Goal: Transaction & Acquisition: Download file/media

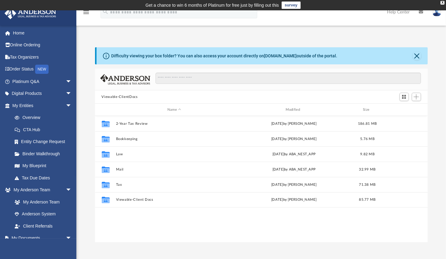
scroll to position [134, 328]
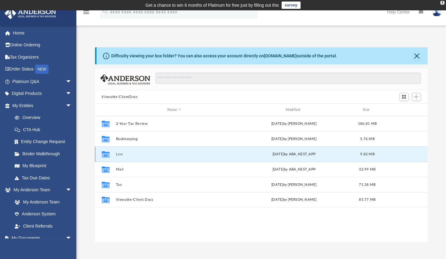
click at [122, 154] on button "Law" at bounding box center [174, 154] width 117 height 4
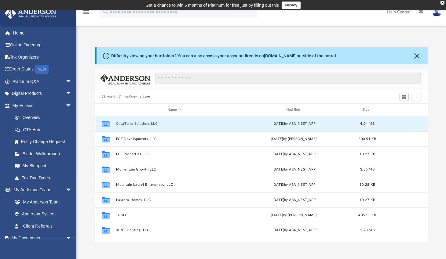
click at [140, 124] on button "CasaTerra Solutions LLC" at bounding box center [174, 124] width 117 height 4
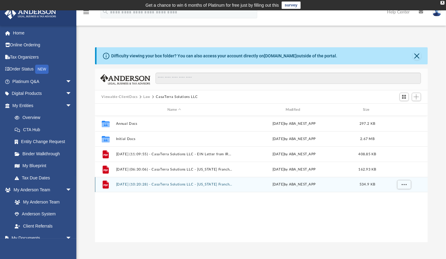
click at [173, 184] on button "[DATE] (10:20:28) - CasaTerra Solutions LLC - [US_STATE] Franchise from [US_STA…" at bounding box center [174, 185] width 117 height 4
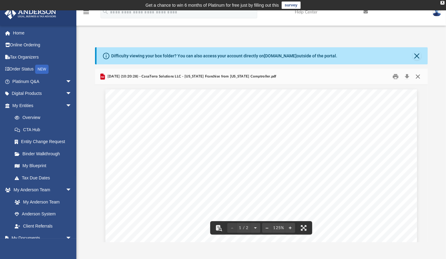
click at [419, 75] on button "Close" at bounding box center [418, 76] width 11 height 9
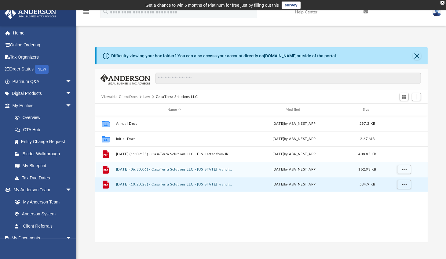
click at [181, 168] on button "[DATE] (06:30:06) - CasaTerra Solutions LLC - [US_STATE] Franchise from [US_STA…" at bounding box center [174, 170] width 117 height 4
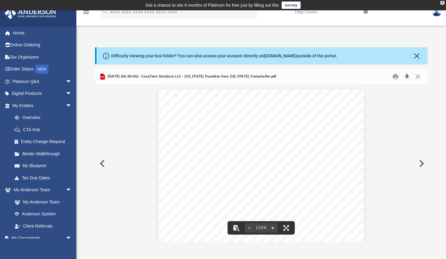
click at [408, 76] on button "Download" at bounding box center [407, 76] width 11 height 9
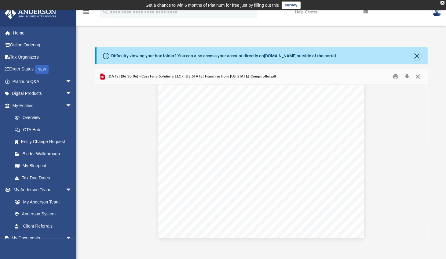
click at [418, 77] on button "Close" at bounding box center [418, 76] width 11 height 9
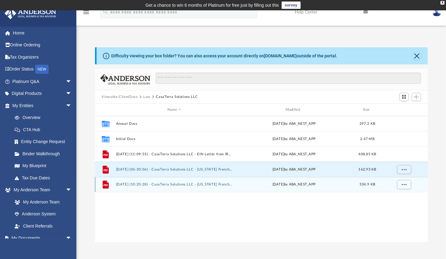
click at [188, 187] on button "[DATE] (10:20:28) - CasaTerra Solutions LLC - [US_STATE] Franchise from [US_STA…" at bounding box center [174, 185] width 117 height 4
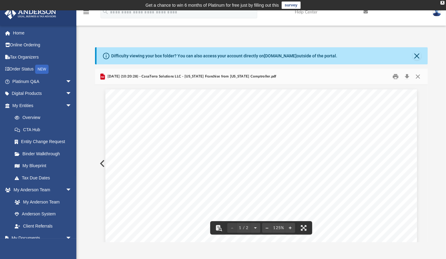
click at [426, 223] on div "Scroll to top vertical_align_top" at bounding box center [429, 227] width 13 height 13
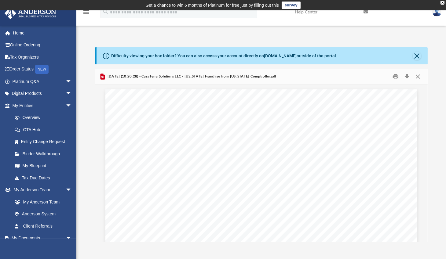
click at [426, 222] on div "Scroll to top vertical_align_top" at bounding box center [429, 227] width 13 height 13
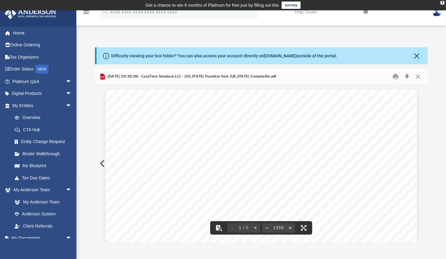
scroll to position [138, 0]
click at [418, 76] on button "Close" at bounding box center [418, 76] width 11 height 9
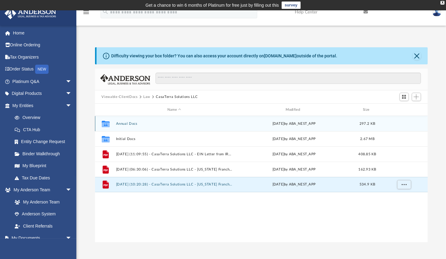
click at [132, 125] on button "Annual Docs" at bounding box center [174, 124] width 117 height 4
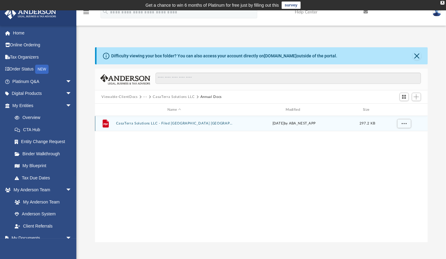
click at [166, 123] on button "CasaTerra Solutions LLC - Filed [GEOGRAPHIC_DATA] [GEOGRAPHIC_DATA] [GEOGRAPHIC…" at bounding box center [174, 124] width 117 height 4
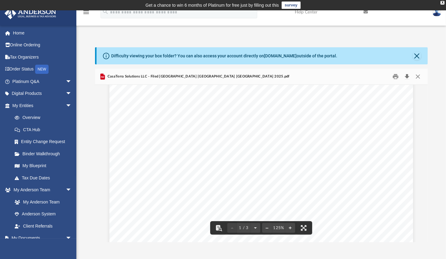
click at [408, 76] on button "Download" at bounding box center [407, 76] width 11 height 9
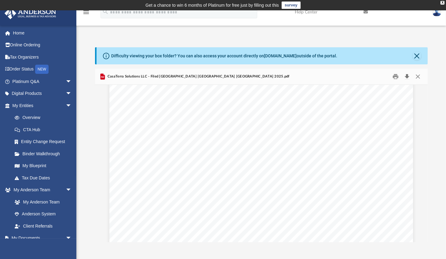
click at [407, 75] on button "Download" at bounding box center [407, 76] width 11 height 9
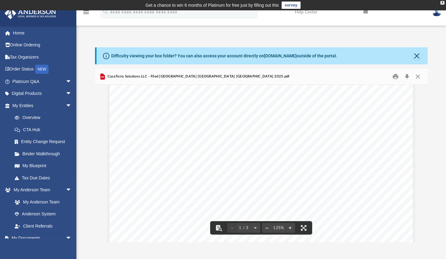
click at [219, 76] on div "CasaTerra Solutions LLC - Filed [GEOGRAPHIC_DATA] [GEOGRAPHIC_DATA] [GEOGRAPHIC…" at bounding box center [261, 77] width 333 height 16
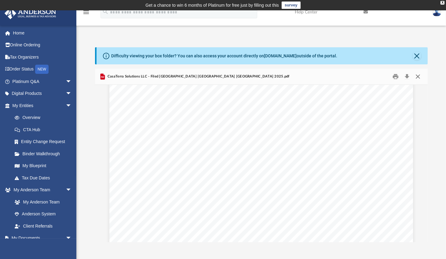
click at [418, 76] on button "Close" at bounding box center [418, 76] width 11 height 9
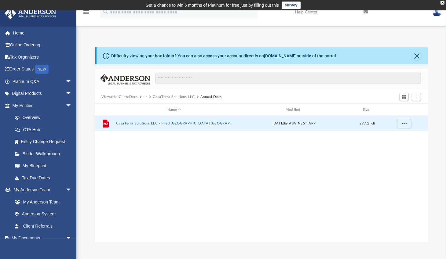
click at [145, 97] on button "···" at bounding box center [145, 97] width 4 height 6
click at [150, 107] on li "Law" at bounding box center [149, 108] width 7 height 6
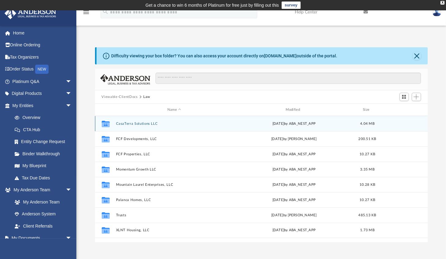
click at [138, 124] on button "CasaTerra Solutions LLC" at bounding box center [174, 124] width 117 height 4
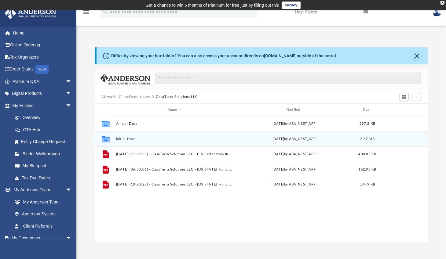
click at [130, 138] on button "Initial Docs" at bounding box center [174, 139] width 117 height 4
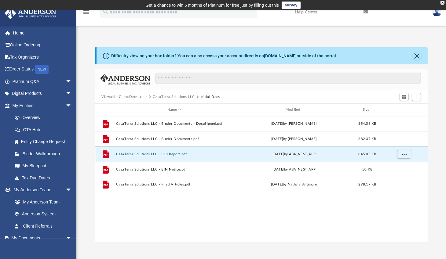
click at [144, 155] on button "CasaTerra Solutions LLC - BOI Report.pdf" at bounding box center [174, 154] width 117 height 4
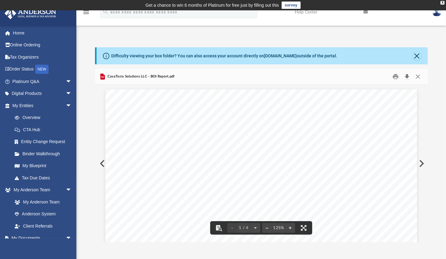
click at [407, 75] on button "Download" at bounding box center [407, 76] width 11 height 9
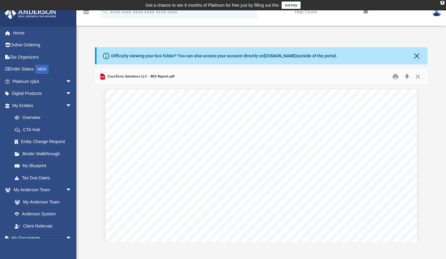
click at [436, 60] on div "Difficulty viewing your box folder? You can also access your account directly o…" at bounding box center [261, 144] width 370 height 195
click at [419, 74] on button "Close" at bounding box center [418, 76] width 11 height 9
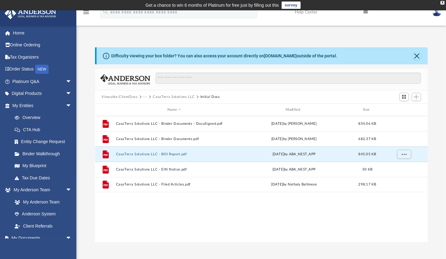
click at [145, 96] on button "···" at bounding box center [145, 97] width 4 height 6
click at [148, 109] on li "Law" at bounding box center [149, 108] width 7 height 6
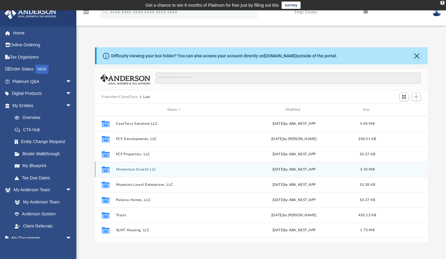
click at [131, 168] on button "Momentum Growth LLC" at bounding box center [174, 170] width 117 height 4
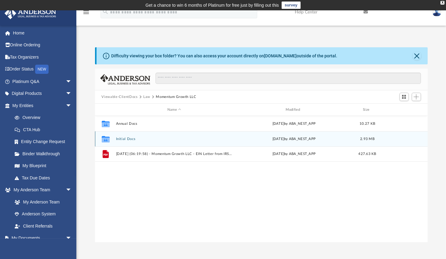
click at [129, 139] on button "Initial Docs" at bounding box center [174, 139] width 117 height 4
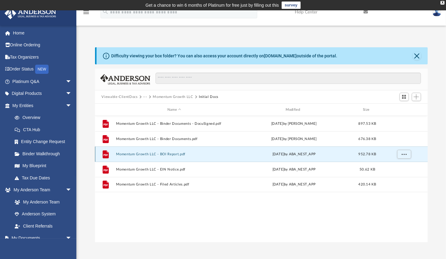
click at [141, 154] on button "Momentum Growth LLC - BOI Report.pdf" at bounding box center [174, 154] width 117 height 4
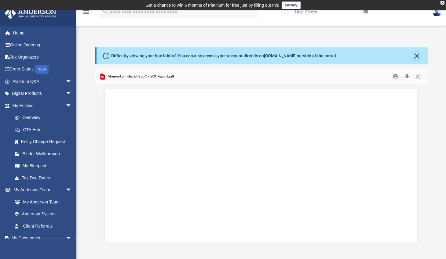
scroll to position [1650, 0]
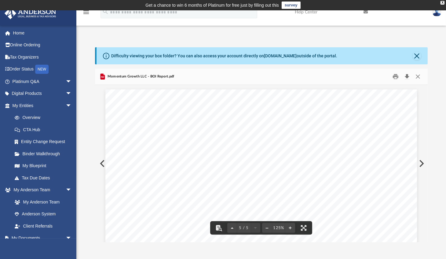
click at [407, 77] on button "Download" at bounding box center [407, 76] width 11 height 9
click at [435, 95] on div "Difficulty viewing your box folder? You can also access your account directly o…" at bounding box center [261, 144] width 370 height 195
click at [418, 75] on button "Close" at bounding box center [418, 76] width 11 height 9
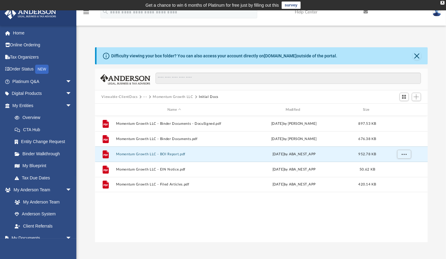
click at [145, 96] on button "···" at bounding box center [145, 97] width 4 height 6
click at [170, 96] on button "Momentum Growth LLC" at bounding box center [173, 97] width 40 height 6
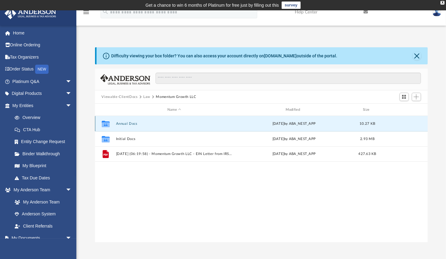
click at [127, 125] on button "Annual Docs" at bounding box center [174, 124] width 117 height 4
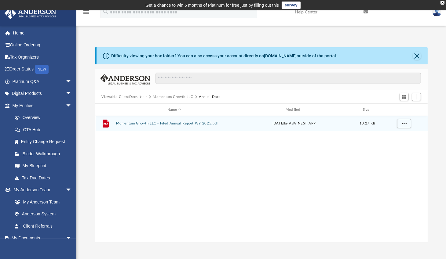
click at [152, 124] on button "Momentum Growth LLC - Filed Annual Report WY 2025.pdf" at bounding box center [174, 124] width 117 height 4
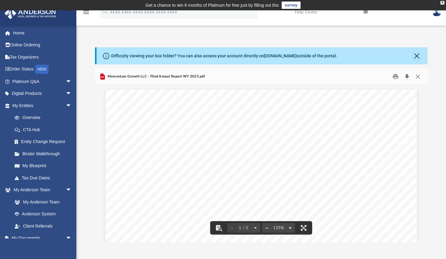
click at [407, 75] on button "Download" at bounding box center [407, 76] width 11 height 9
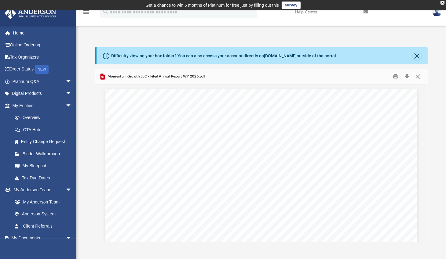
click at [438, 118] on div "Difficulty viewing your box folder? You can also access your account directly o…" at bounding box center [261, 144] width 370 height 195
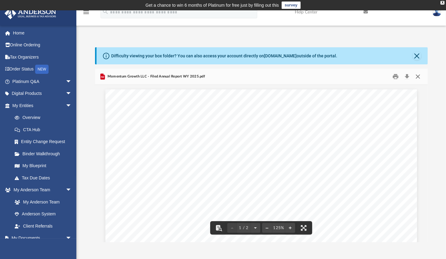
click at [418, 77] on button "Close" at bounding box center [418, 76] width 11 height 9
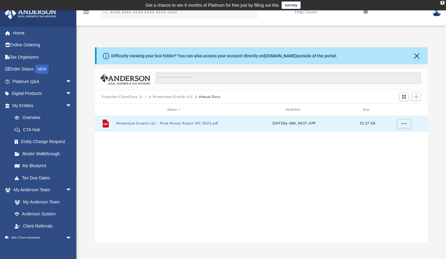
click at [165, 96] on button "Momentum Growth LLC" at bounding box center [173, 97] width 40 height 6
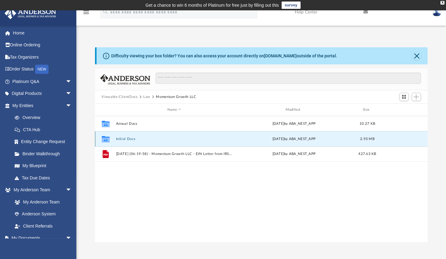
click at [128, 139] on button "Initial Docs" at bounding box center [174, 139] width 117 height 4
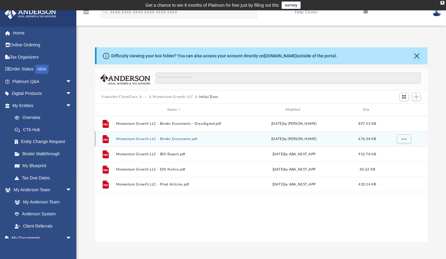
click at [151, 138] on button "Momentum Growth LLC - Binder Documents.pdf" at bounding box center [174, 139] width 117 height 4
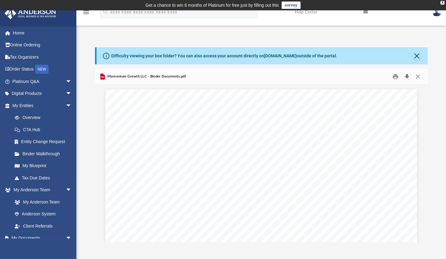
click at [407, 76] on button "Download" at bounding box center [407, 76] width 11 height 9
click at [92, 110] on div "Difficulty viewing your box folder? You can also access your account directly o…" at bounding box center [261, 144] width 370 height 195
click at [418, 74] on button "Close" at bounding box center [418, 76] width 11 height 9
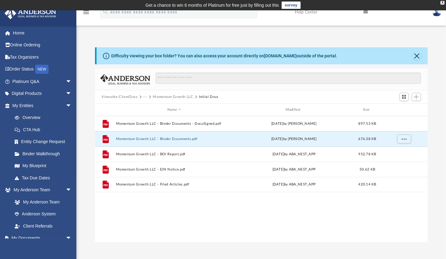
click at [167, 96] on button "Momentum Growth LLC" at bounding box center [173, 97] width 40 height 6
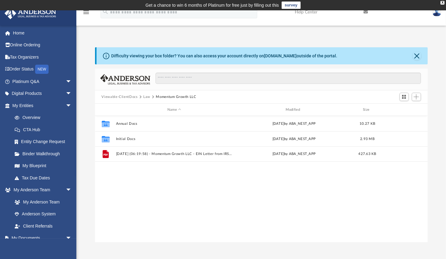
click at [144, 95] on button "Law" at bounding box center [146, 97] width 7 height 6
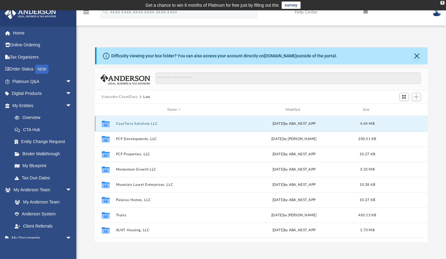
click at [140, 123] on button "CasaTerra Solutions LLC" at bounding box center [174, 124] width 117 height 4
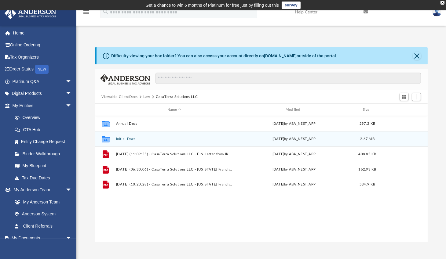
click at [128, 139] on button "Initial Docs" at bounding box center [174, 139] width 117 height 4
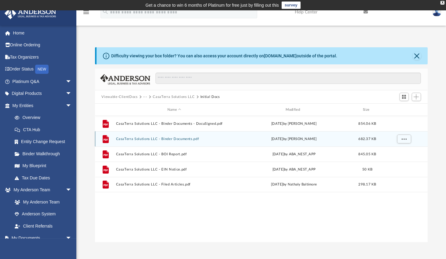
click at [144, 137] on div "File CasaTerra Solutions LLC - Binder Documents.pdf [DATE] by [PERSON_NAME] 682…" at bounding box center [261, 138] width 333 height 15
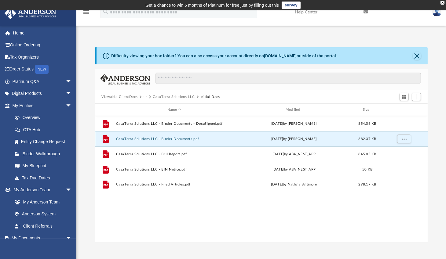
click at [144, 137] on div "File CasaTerra Solutions LLC - Binder Documents.pdf [DATE] by [PERSON_NAME] 682…" at bounding box center [261, 138] width 333 height 15
click at [137, 211] on div "File CasaTerra Solutions LLC - Binder Documents - DocuSigned.pdf [DATE] by [PER…" at bounding box center [261, 179] width 333 height 127
click at [170, 138] on button "CasaTerra Solutions LLC - Binder Documents.pdf" at bounding box center [174, 139] width 117 height 4
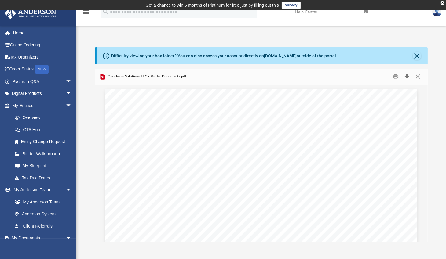
click at [407, 76] on button "Download" at bounding box center [407, 76] width 11 height 9
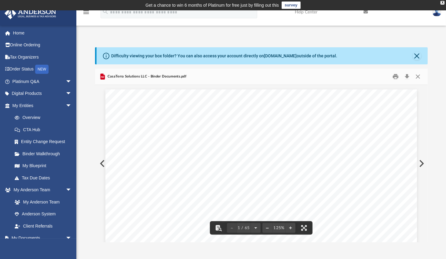
click at [433, 132] on div "Difficulty viewing your box folder? You can also access your account directly o…" at bounding box center [261, 144] width 370 height 195
click at [418, 77] on button "Close" at bounding box center [418, 76] width 11 height 9
